Goal: Task Accomplishment & Management: Manage account settings

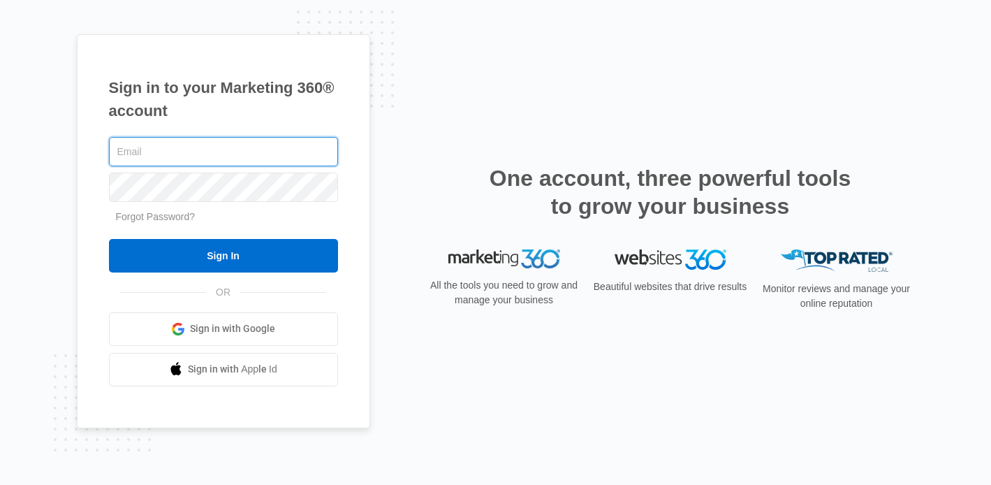
type input "[PERSON_NAME][DOMAIN_NAME][EMAIL_ADDRESS][DOMAIN_NAME]"
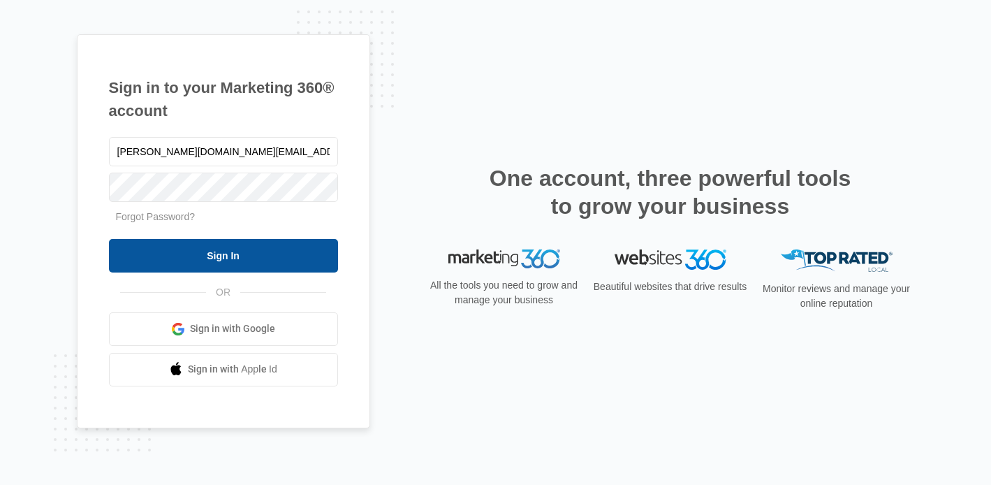
click at [226, 259] on input "Sign In" at bounding box center [223, 256] width 229 height 34
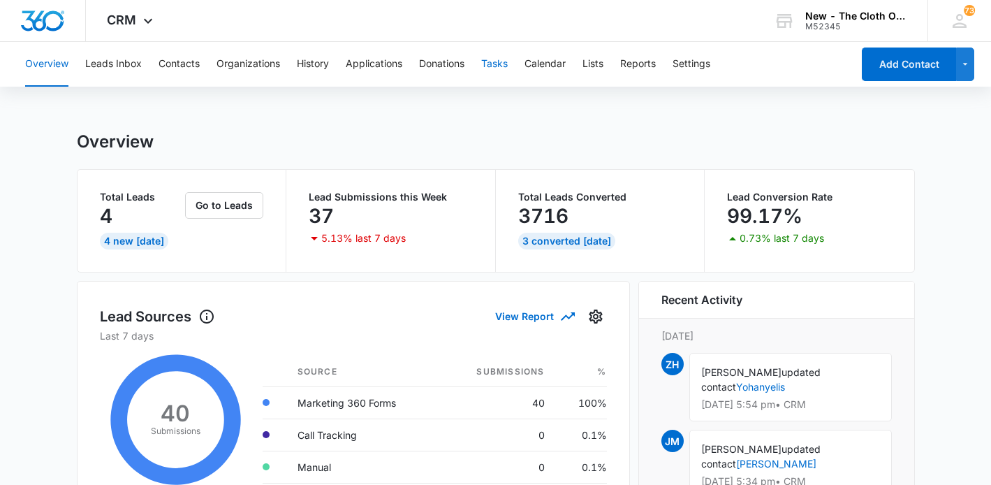
click at [493, 64] on button "Tasks" at bounding box center [494, 64] width 27 height 45
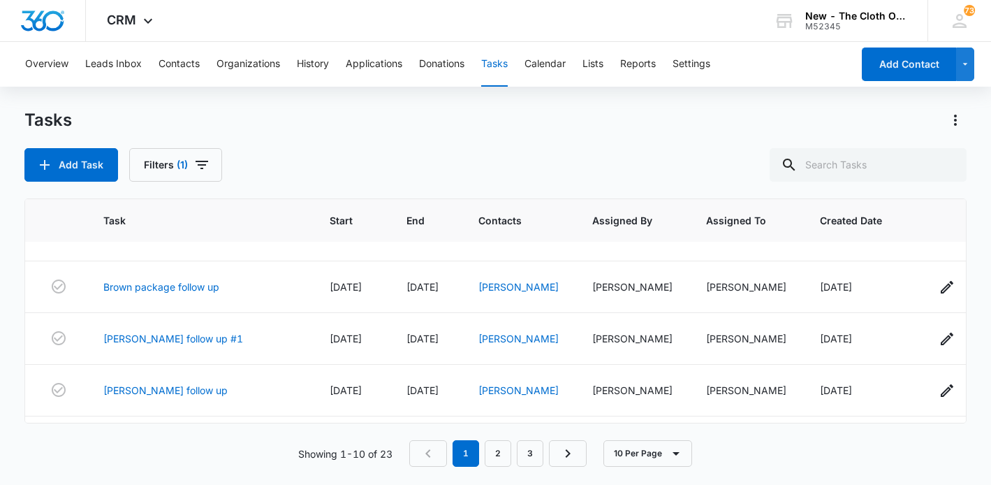
scroll to position [340, 0]
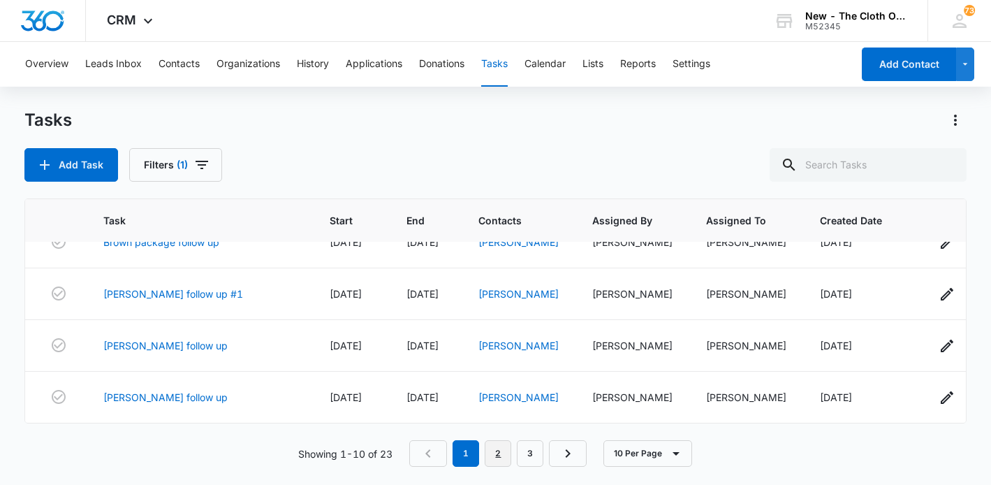
click at [499, 459] on link "2" at bounding box center [498, 453] width 27 height 27
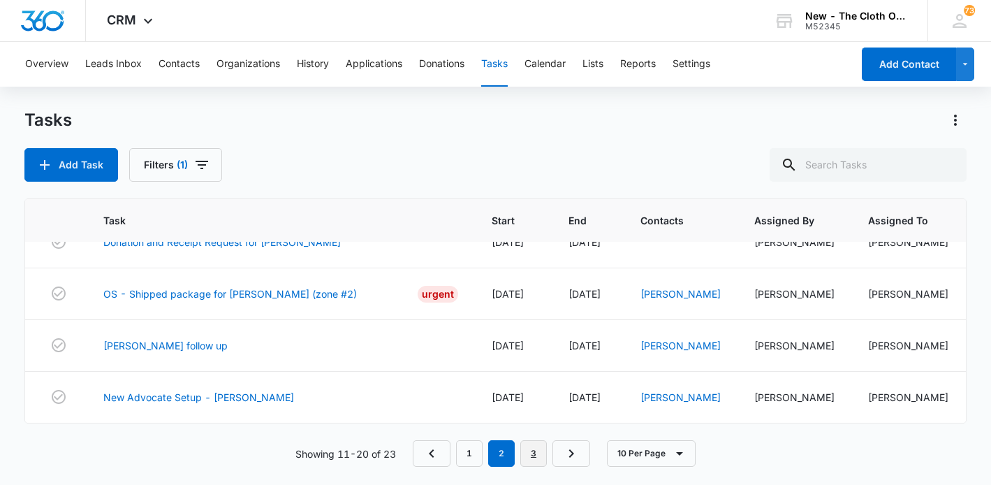
click at [534, 454] on link "3" at bounding box center [533, 453] width 27 height 27
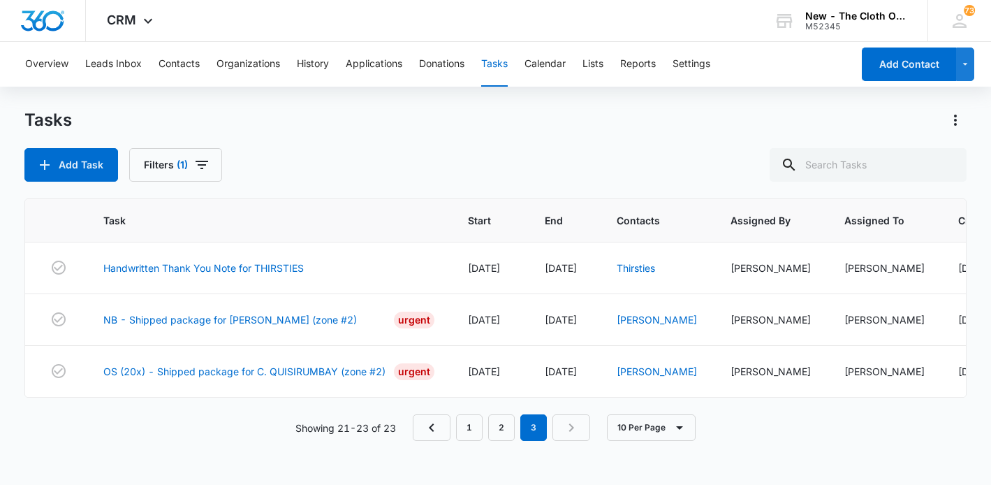
scroll to position [0, 0]
click at [643, 321] on link "Qiana Harrison" at bounding box center [657, 320] width 80 height 12
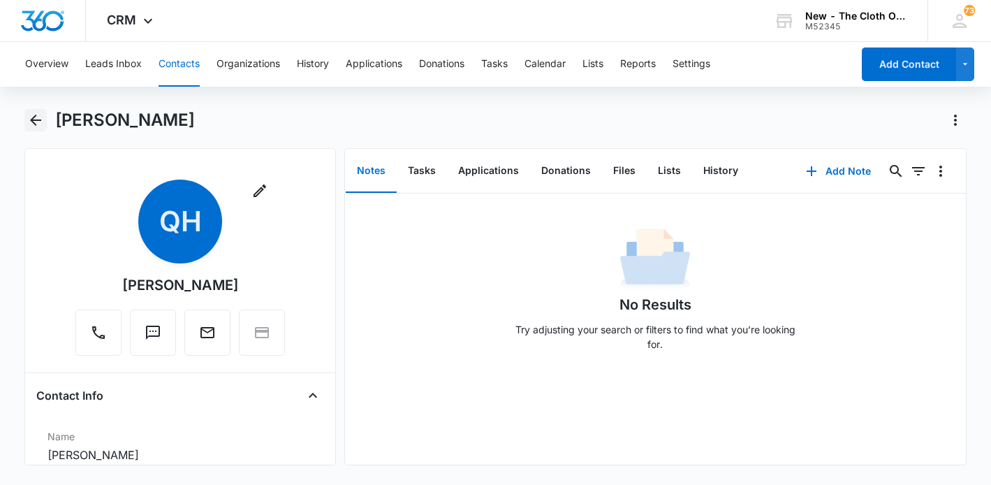
click at [37, 129] on button "Back" at bounding box center [35, 120] width 22 height 22
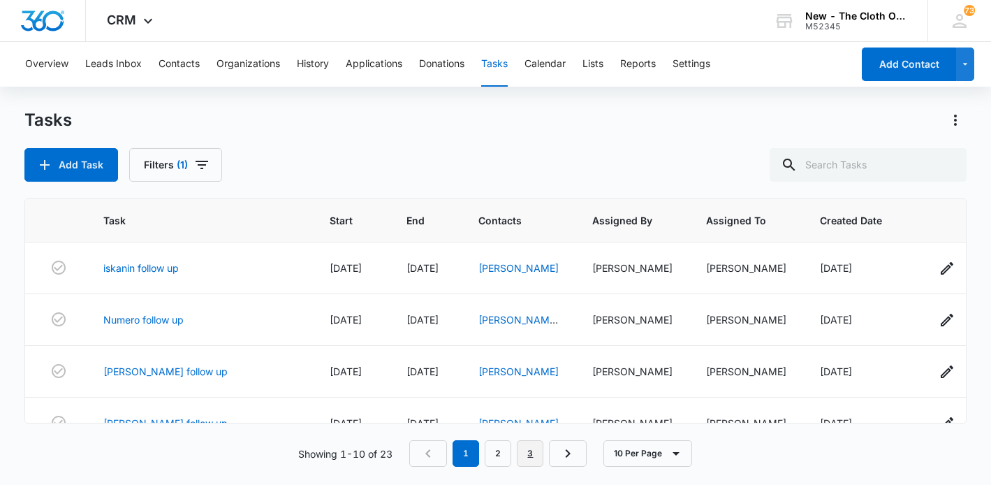
click at [534, 455] on link "3" at bounding box center [530, 453] width 27 height 27
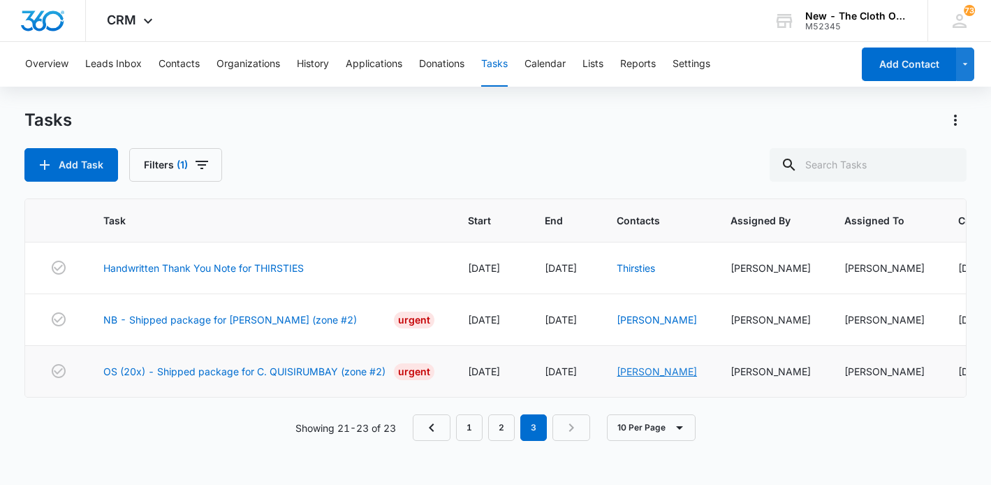
click at [636, 371] on link "Cherli Quisirumbay" at bounding box center [657, 371] width 80 height 12
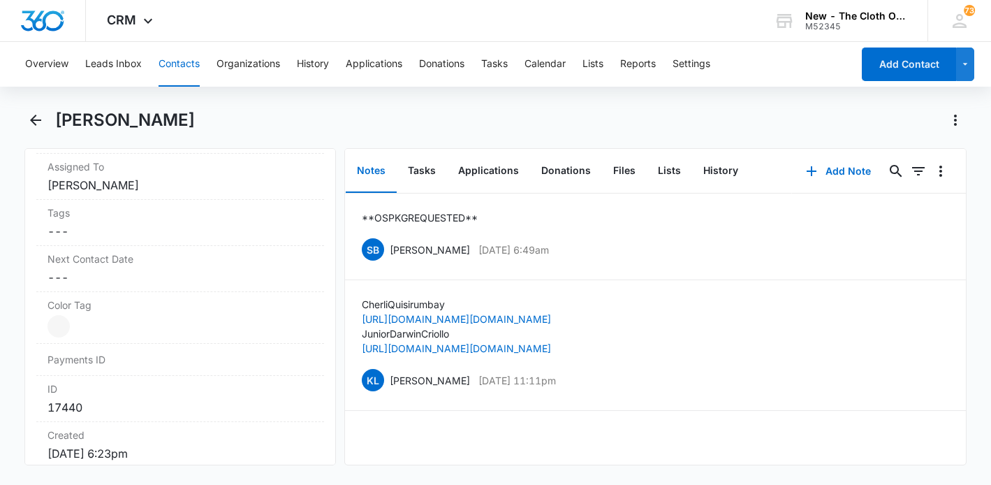
scroll to position [738, 0]
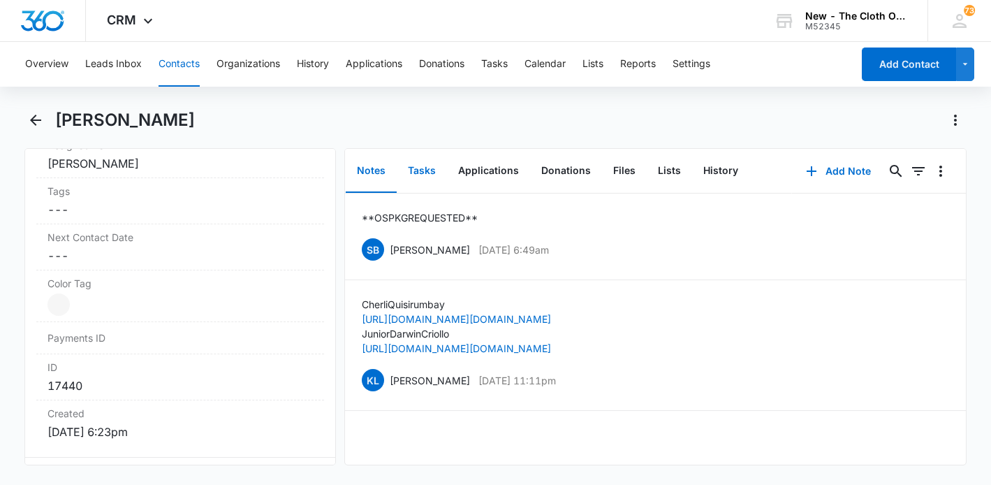
click at [414, 169] on button "Tasks" at bounding box center [422, 170] width 50 height 43
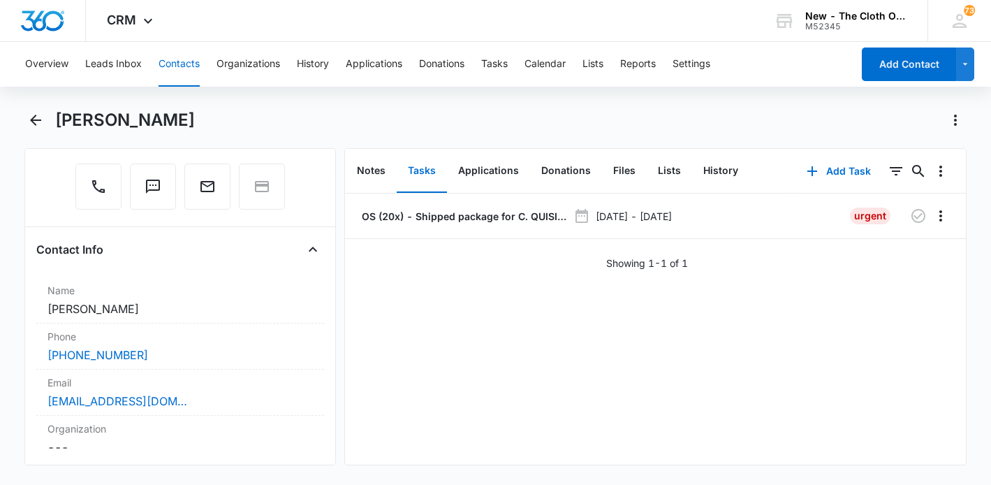
scroll to position [142, 0]
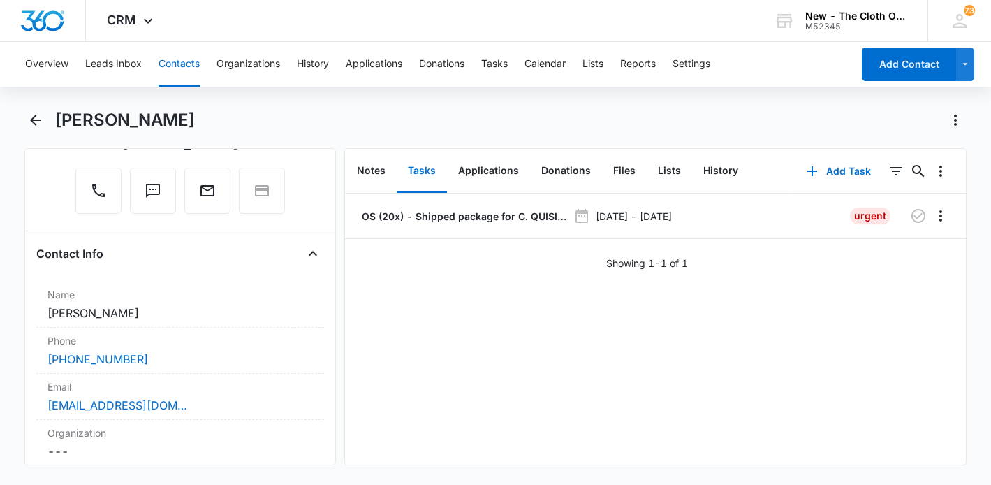
drag, startPoint x: 217, startPoint y: 116, endPoint x: 50, endPoint y: 126, distance: 167.3
click at [50, 126] on div "Cherli Quisirumbay" at bounding box center [495, 128] width 942 height 39
copy h1 "Cherli Quisirumbay"
click at [187, 63] on button "Contacts" at bounding box center [179, 64] width 41 height 45
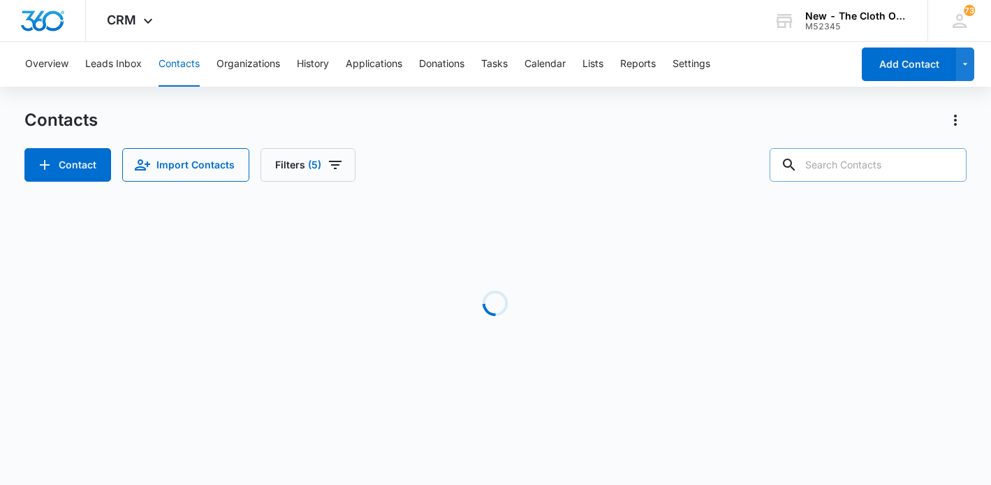
click at [870, 167] on input "text" at bounding box center [868, 165] width 197 height 34
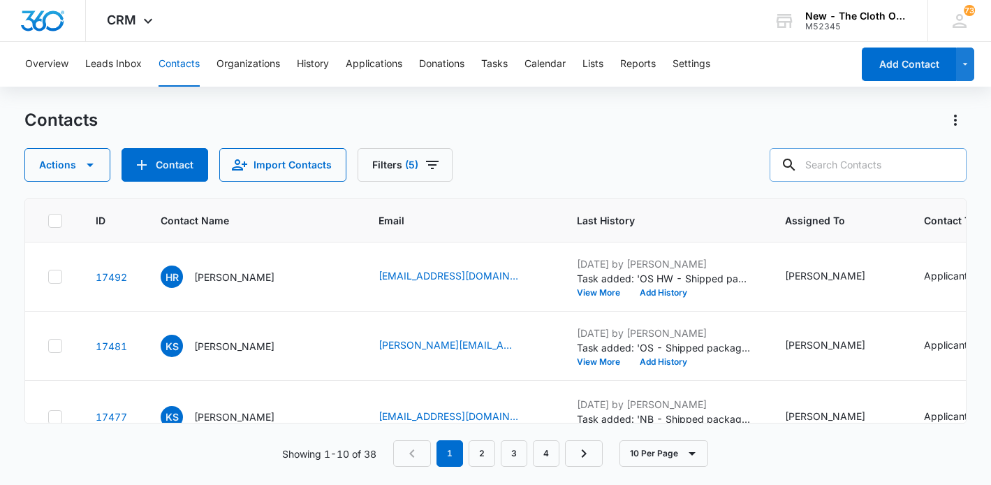
paste input "semper2fortis@gmail.com"
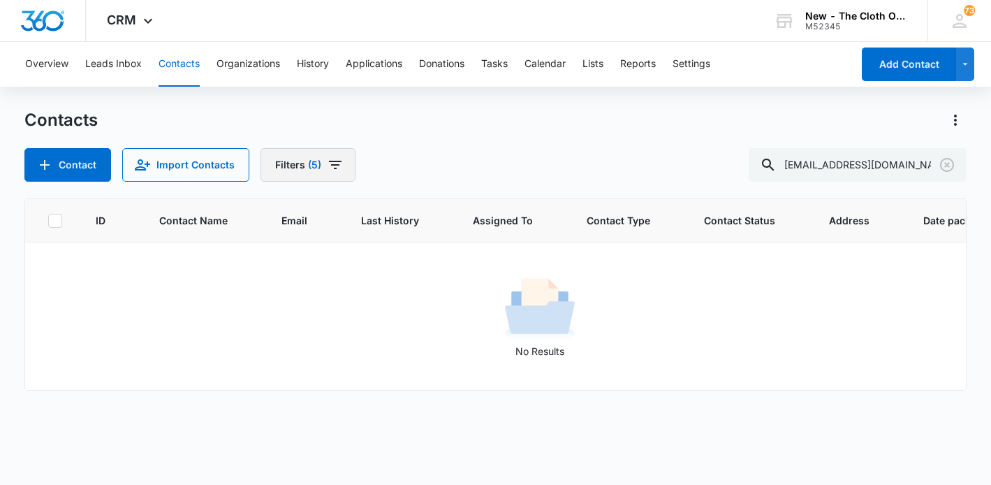
click at [338, 166] on icon "Filters" at bounding box center [335, 164] width 17 height 17
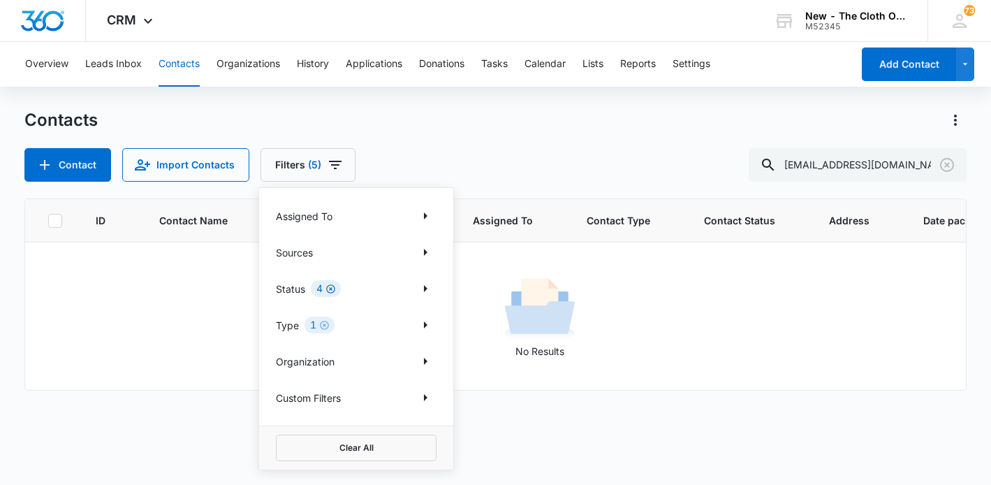
click at [329, 289] on icon "Clear" at bounding box center [331, 289] width 10 height 10
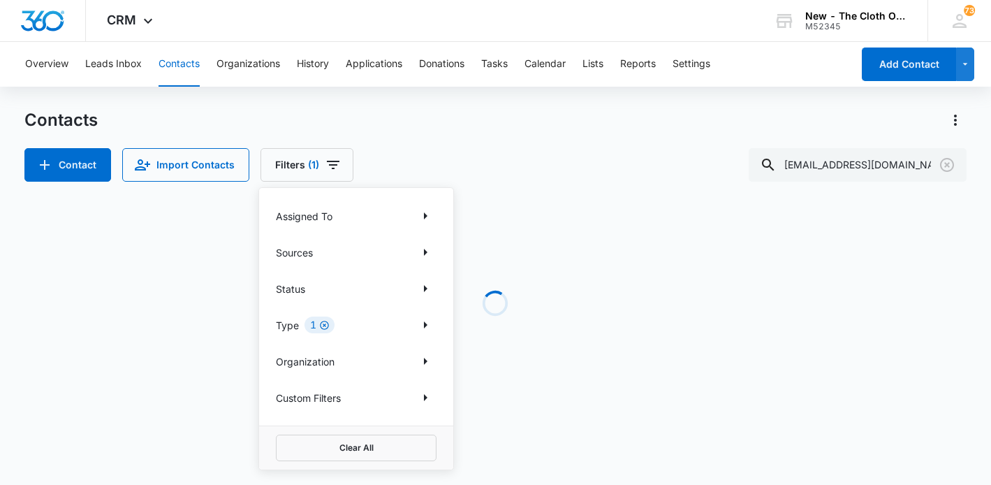
click at [326, 324] on icon "Clear" at bounding box center [324, 325] width 10 height 10
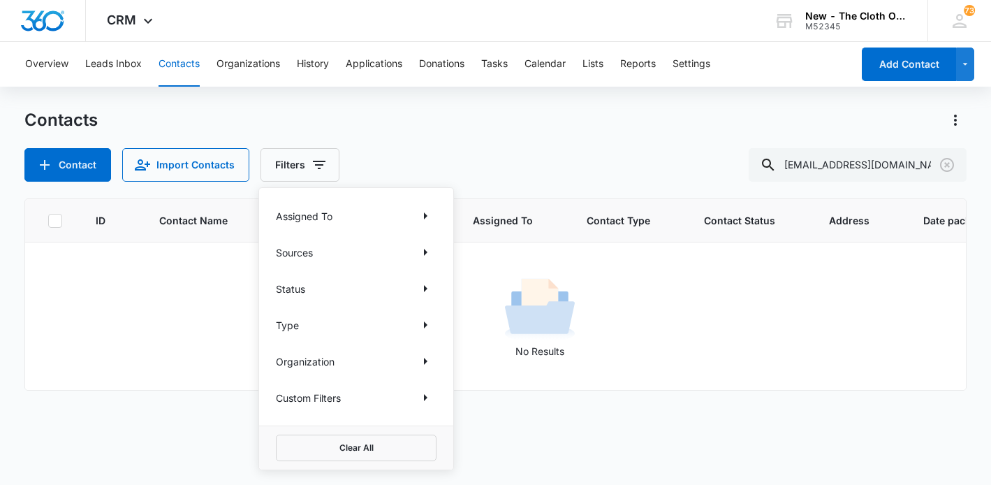
click at [444, 136] on div "Contacts Contact Import Contacts Filters Assigned To Sources Status Type Organi…" at bounding box center [495, 145] width 942 height 73
click at [177, 66] on button "Contacts" at bounding box center [179, 64] width 41 height 45
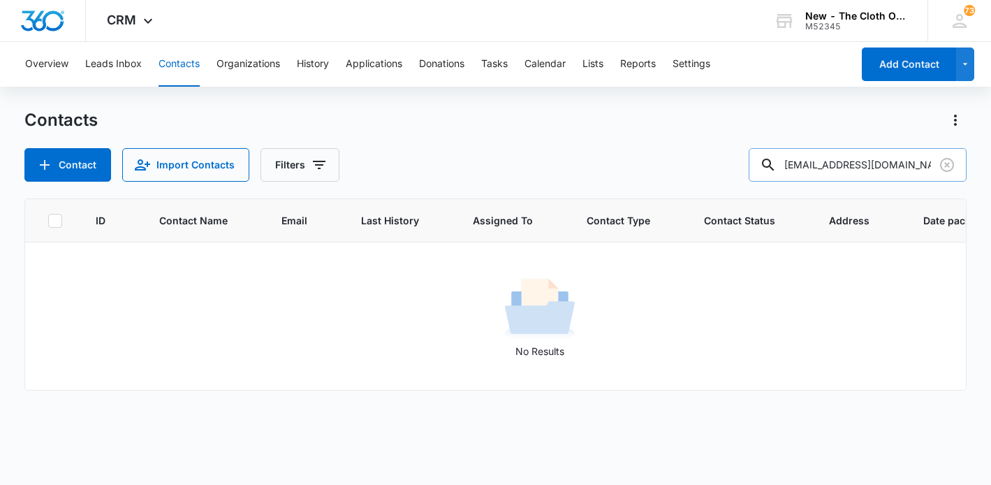
click at [870, 168] on input "semper2fortis@gmail.com" at bounding box center [858, 165] width 218 height 34
type input "raven young"
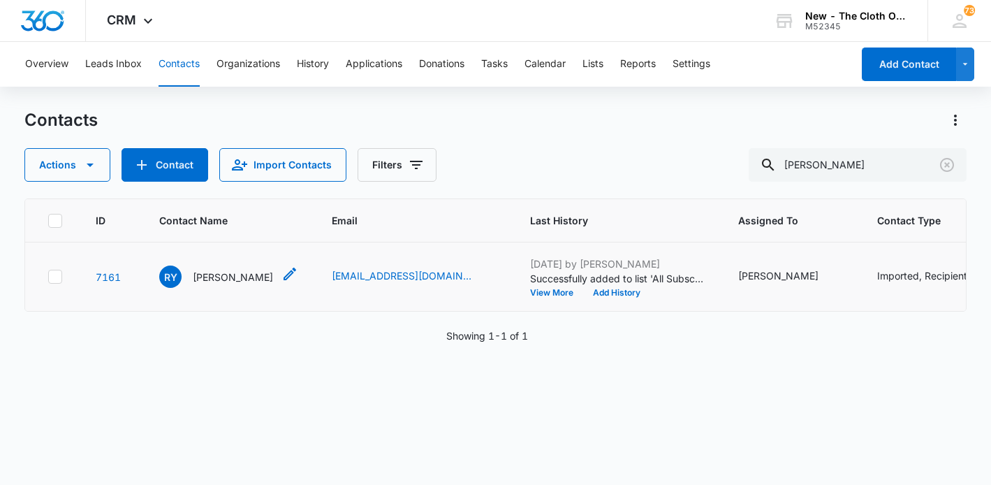
click at [200, 284] on p "Raven Young" at bounding box center [233, 277] width 80 height 15
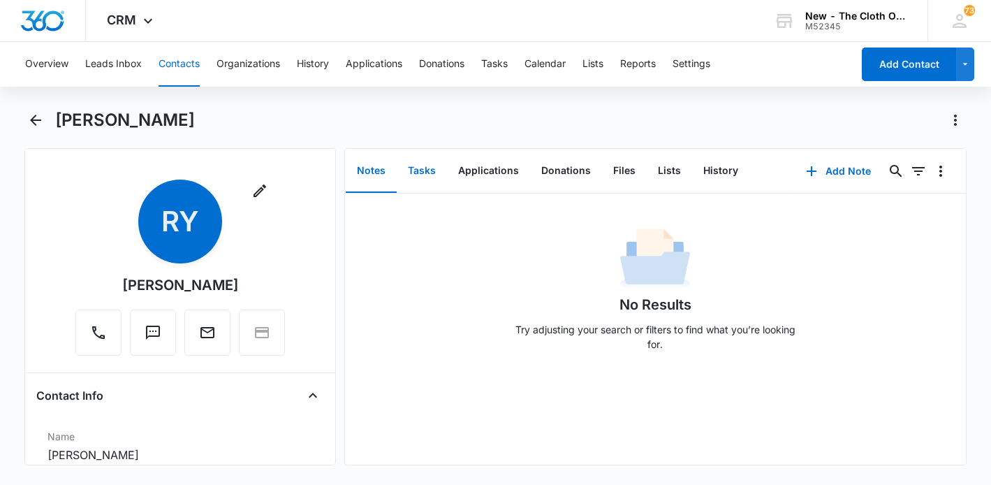
click at [414, 170] on button "Tasks" at bounding box center [422, 170] width 50 height 43
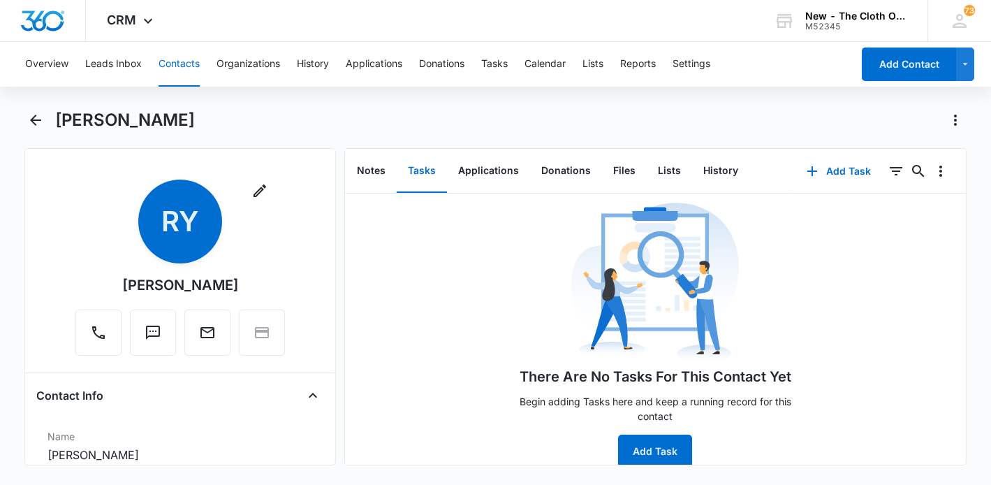
scroll to position [29, 0]
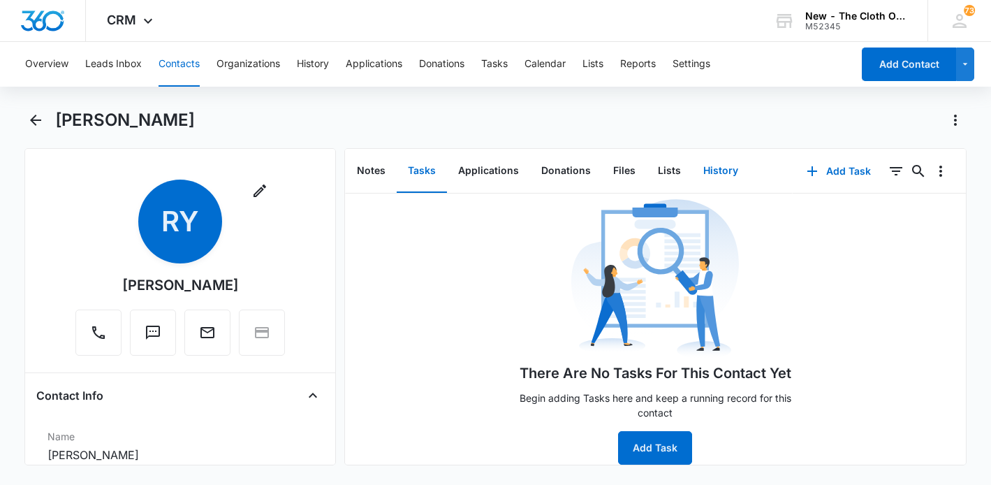
click at [700, 173] on button "History" at bounding box center [720, 170] width 57 height 43
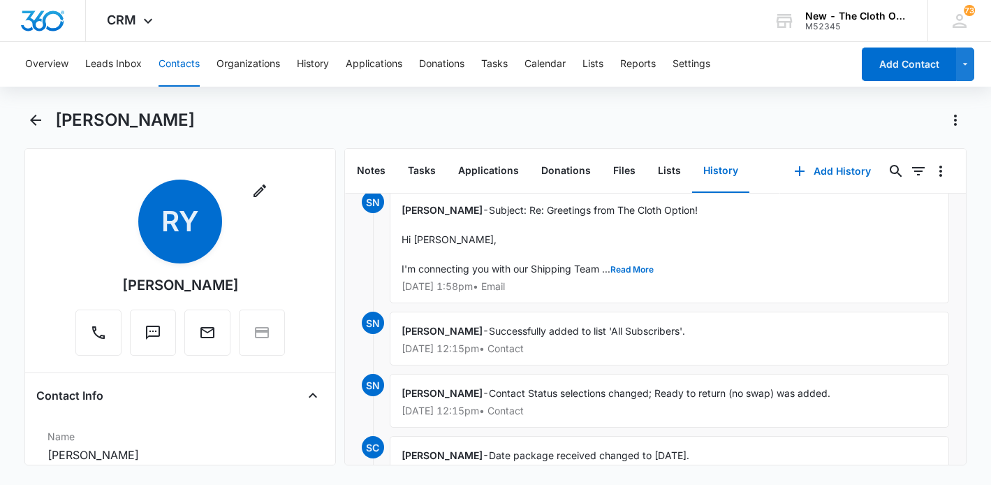
scroll to position [24, 0]
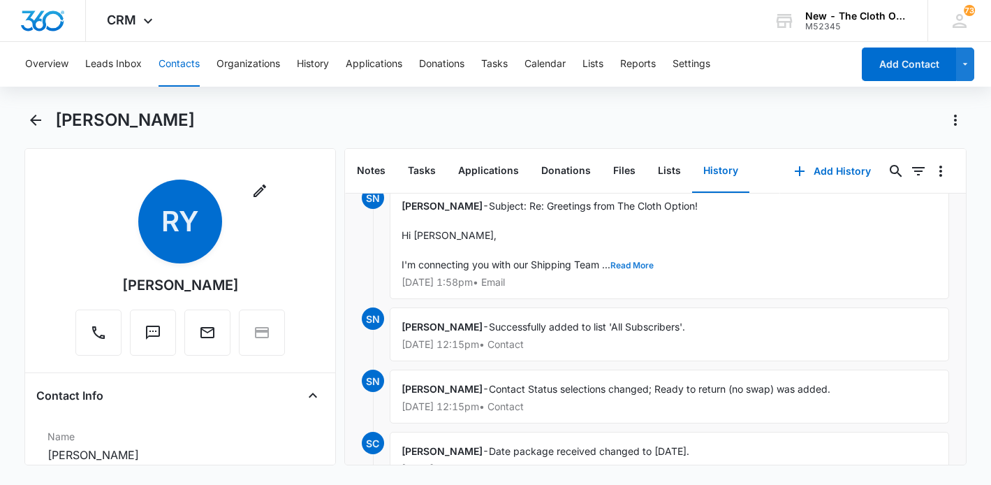
click at [634, 264] on button "Read More" at bounding box center [632, 265] width 43 height 8
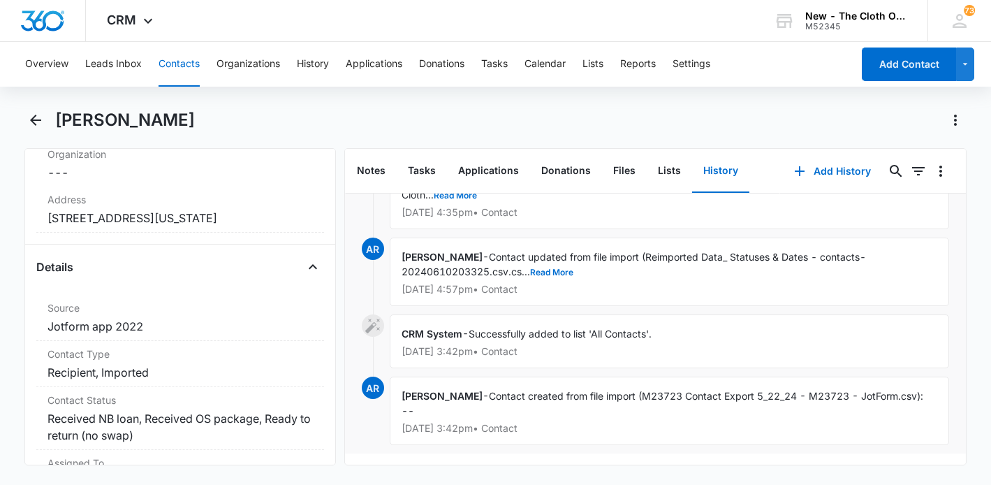
scroll to position [0, 0]
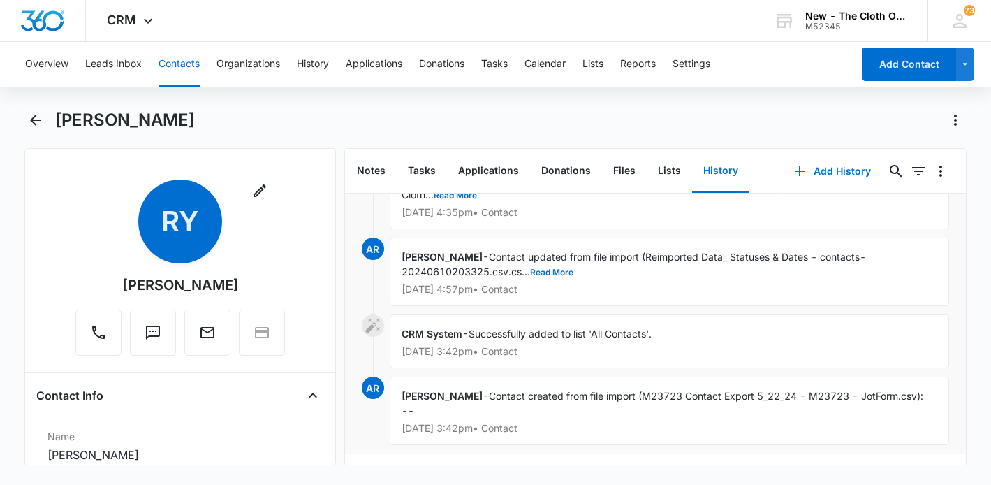
click at [156, 67] on div "Overview Leads Inbox Contacts Organizations History Applications Donations Task…" at bounding box center [434, 64] width 835 height 45
click at [174, 67] on button "Contacts" at bounding box center [179, 64] width 41 height 45
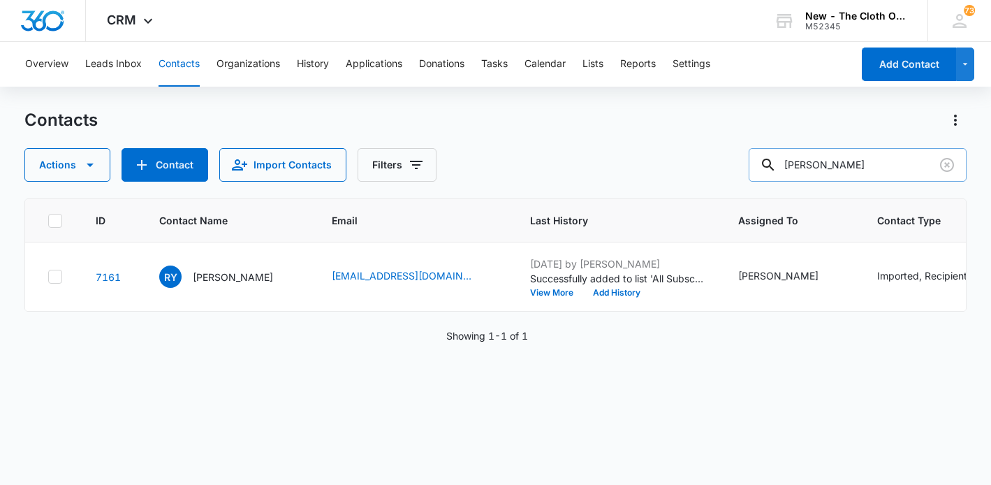
click at [856, 163] on input "raven young" at bounding box center [858, 165] width 218 height 34
click at [181, 66] on button "Contacts" at bounding box center [179, 64] width 41 height 45
click at [838, 162] on input "jasmine spence" at bounding box center [858, 165] width 218 height 34
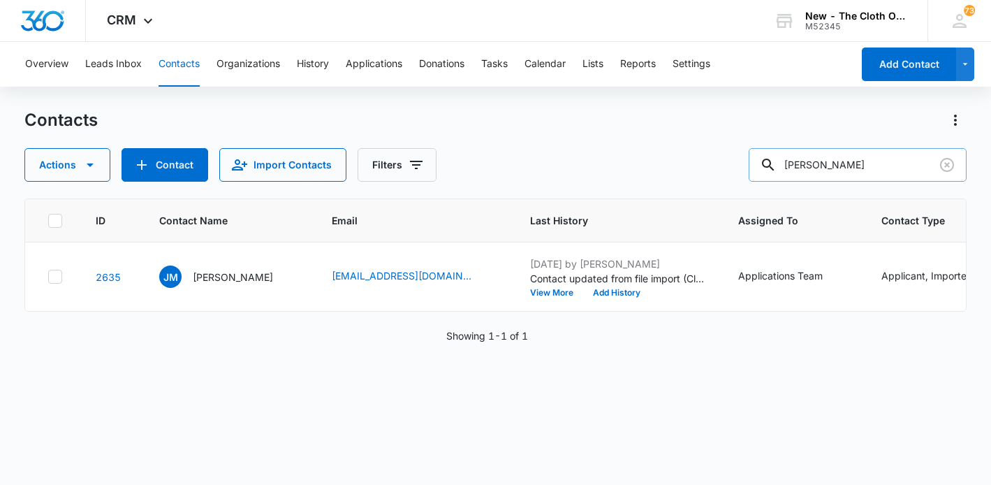
click at [838, 162] on input "jasmine spence" at bounding box center [858, 165] width 218 height 34
paste input "mandyssosweet@yahoo.com"
type input "mandyssosweet@yahoo.com"
